Goal: Task Accomplishment & Management: Manage account settings

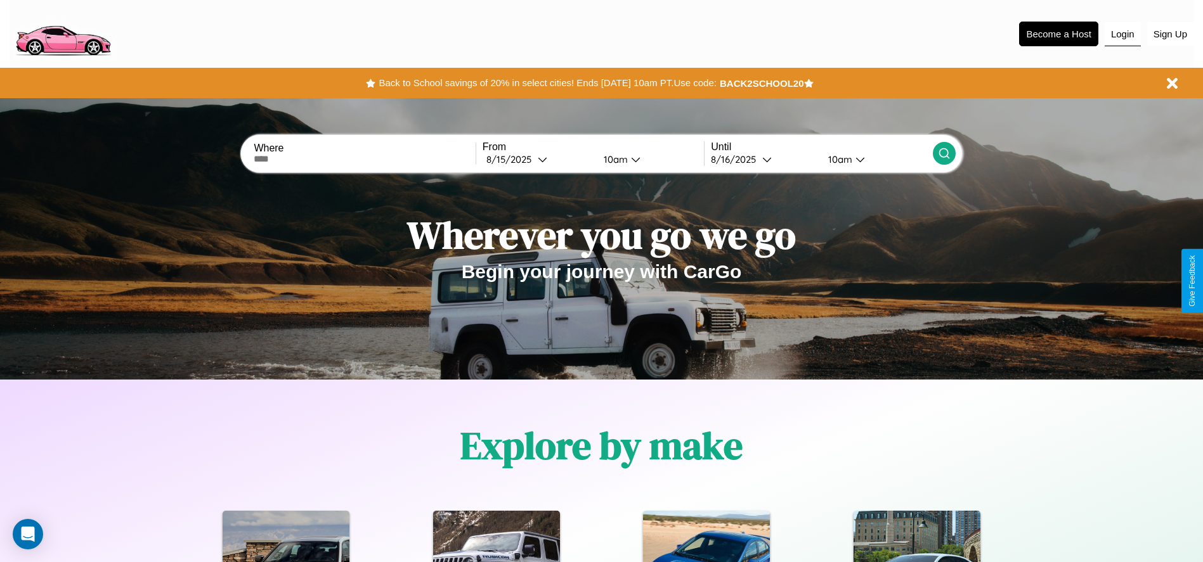
click at [1122, 34] on button "Login" at bounding box center [1122, 34] width 36 height 24
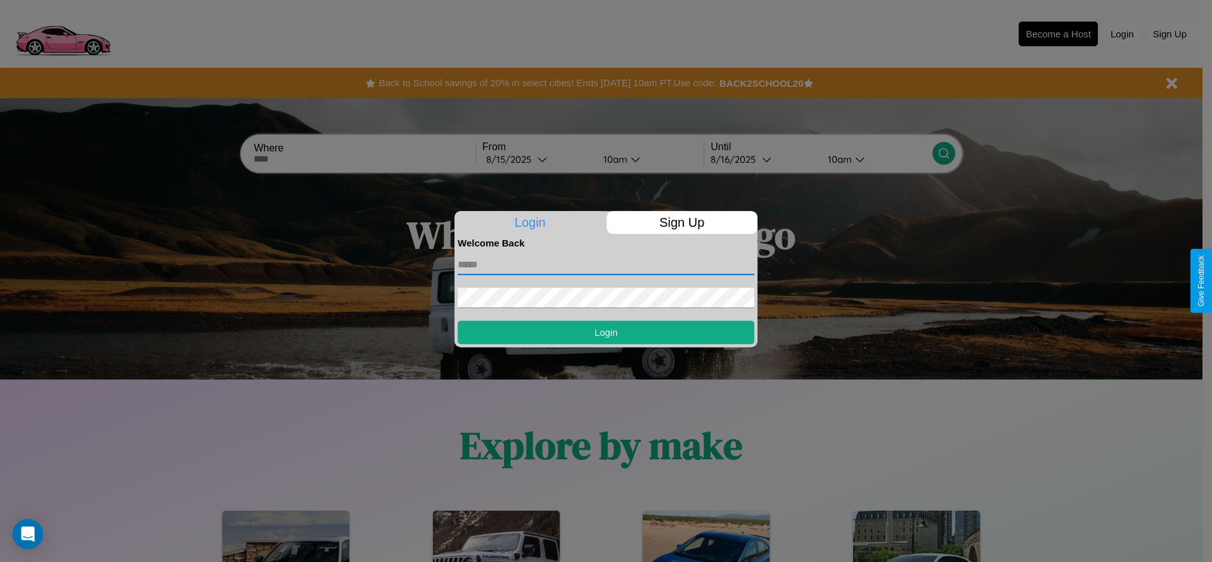
click at [606, 264] on input "text" at bounding box center [606, 265] width 297 height 20
type input "**********"
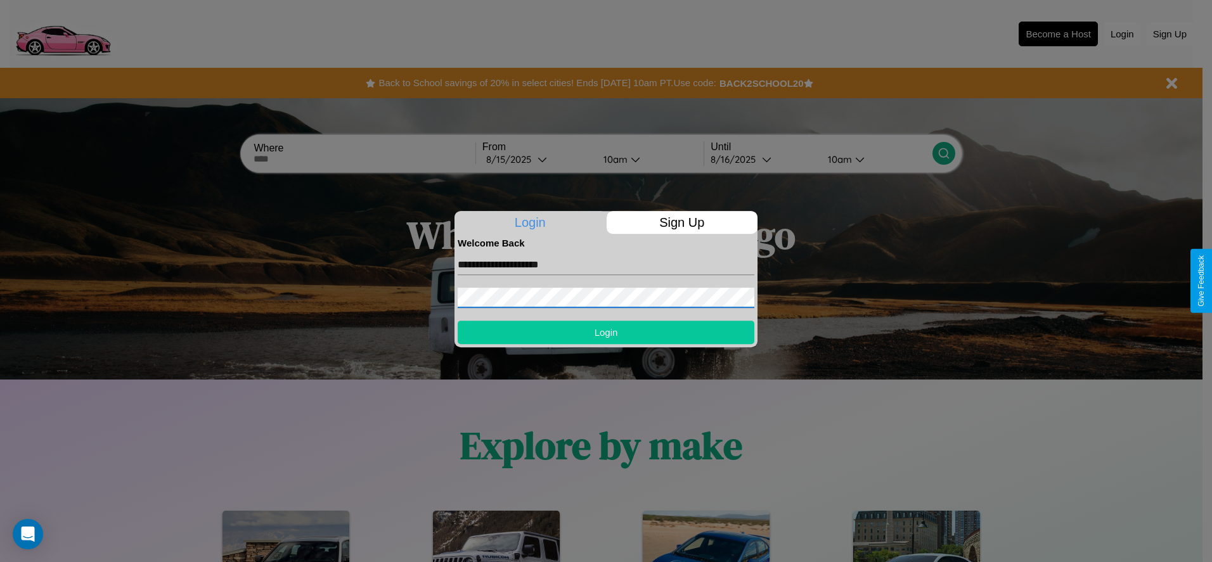
click at [606, 332] on button "Login" at bounding box center [606, 332] width 297 height 23
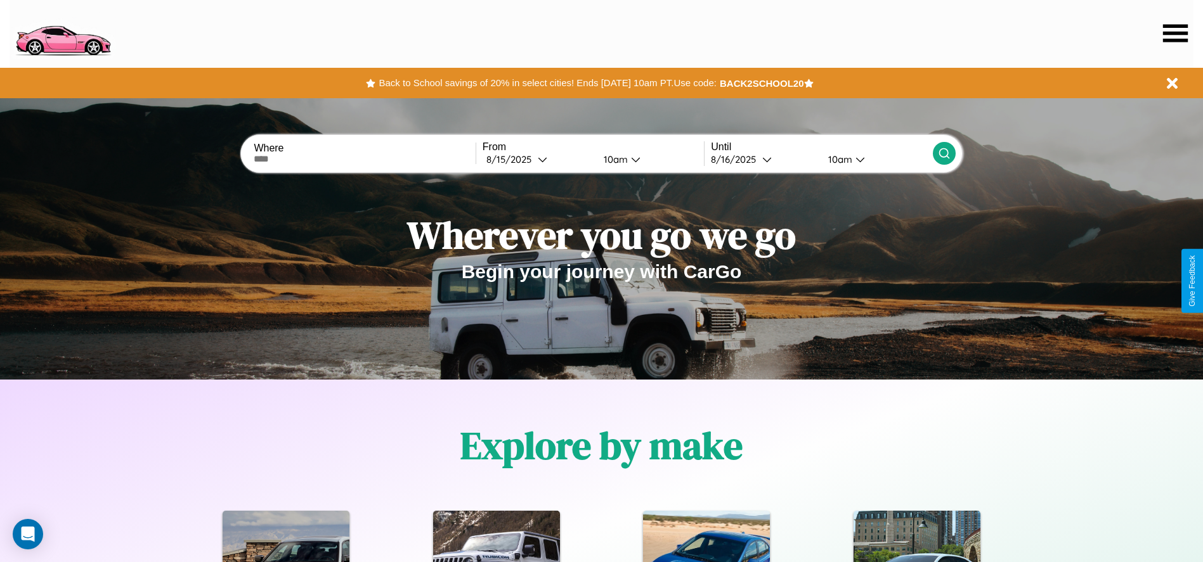
click at [1175, 33] on icon at bounding box center [1175, 33] width 25 height 18
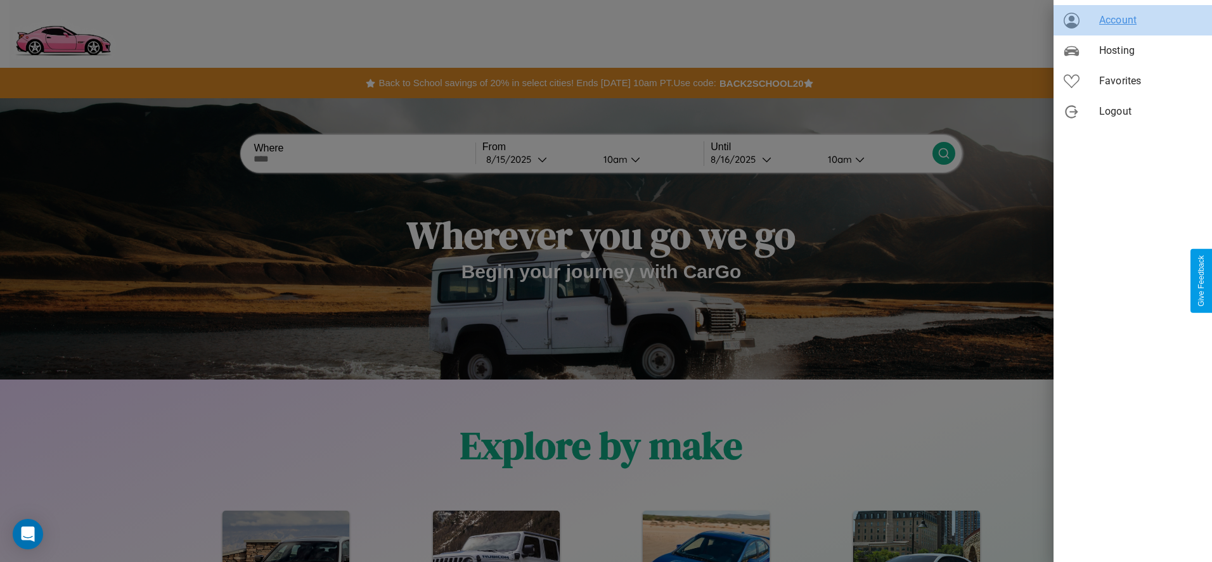
click at [1133, 20] on span "Account" at bounding box center [1150, 20] width 103 height 15
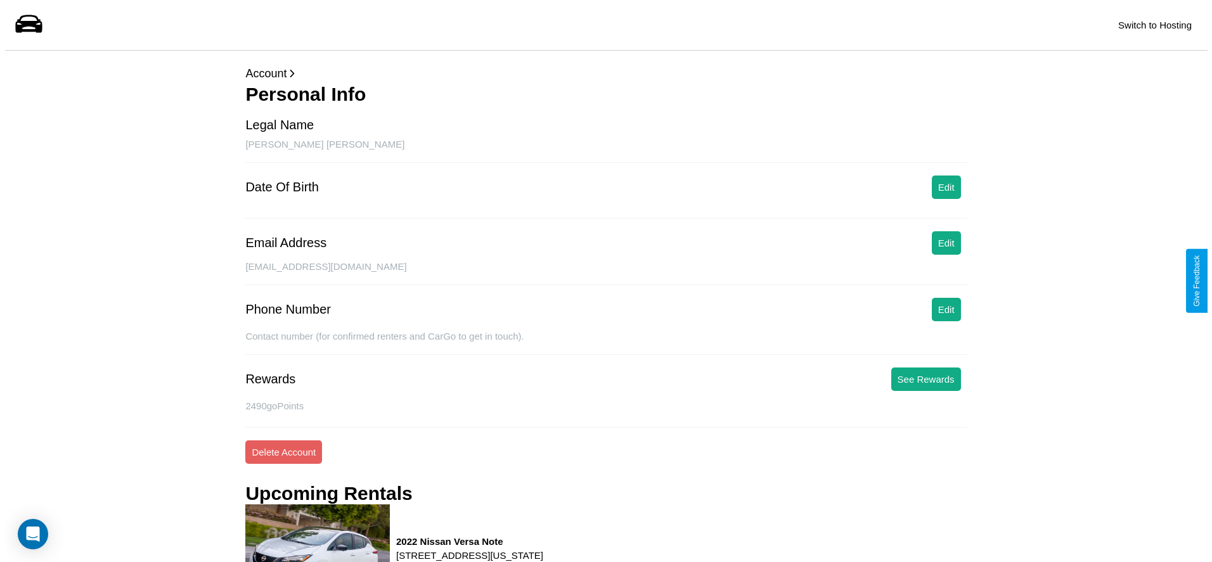
scroll to position [166, 0]
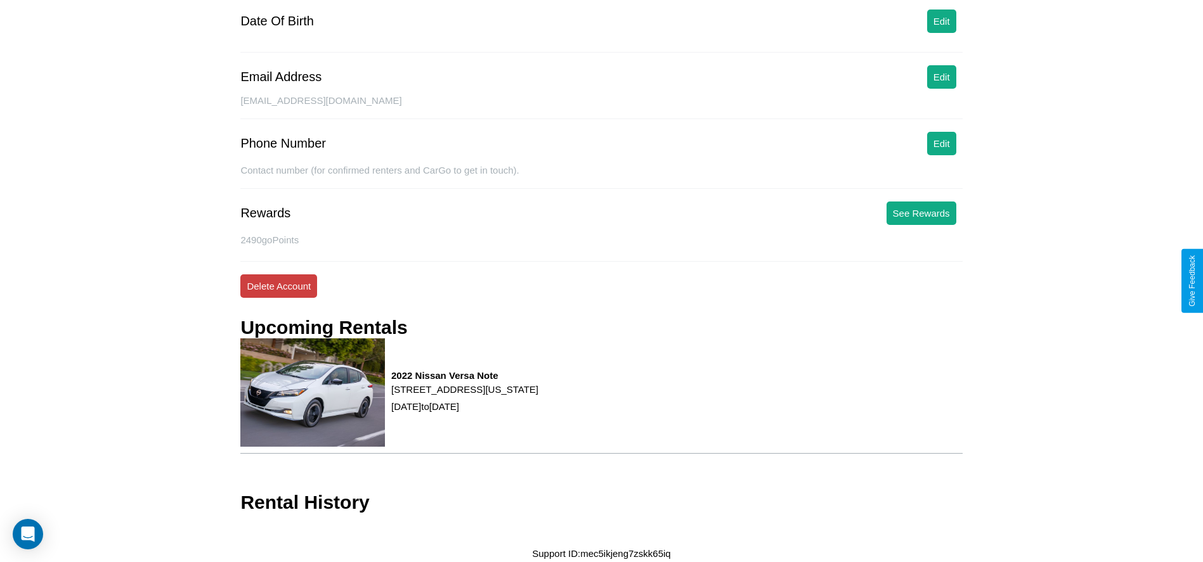
click at [278, 286] on button "Delete Account" at bounding box center [278, 285] width 77 height 23
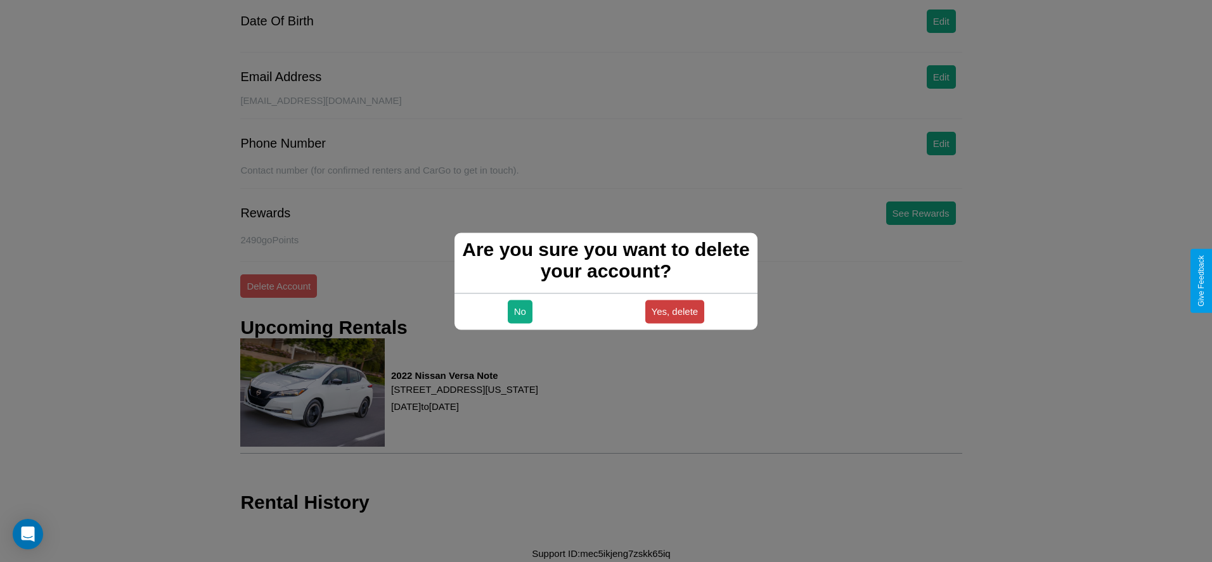
click at [675, 311] on button "Yes, delete" at bounding box center [675, 311] width 60 height 23
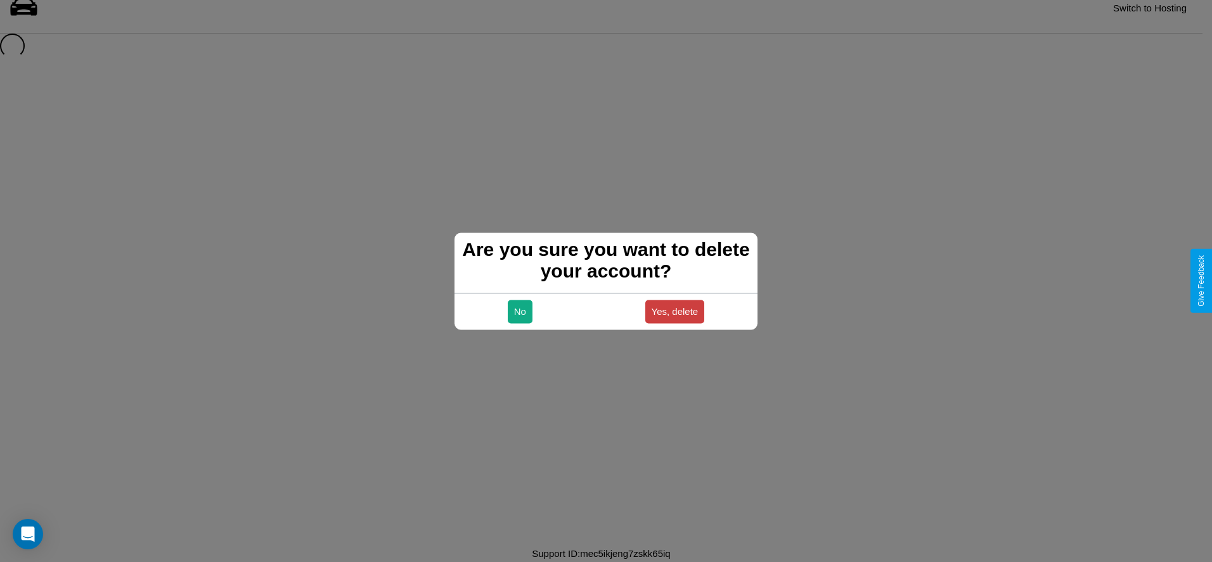
scroll to position [17, 0]
